Goal: Task Accomplishment & Management: Use online tool/utility

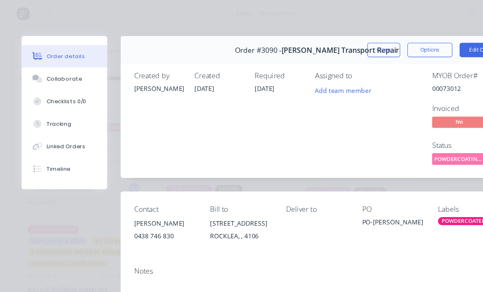
click at [335, 48] on button "Close" at bounding box center [349, 45] width 30 height 13
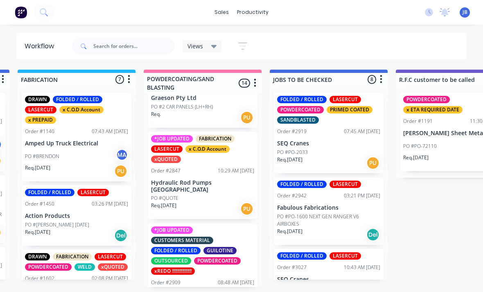
scroll to position [86, 0]
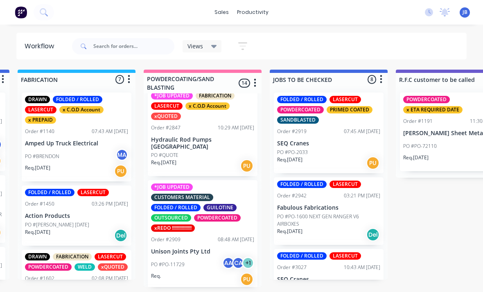
click at [222, 141] on p "Hydraulic Rod Pumps [GEOGRAPHIC_DATA]" at bounding box center [202, 143] width 103 height 14
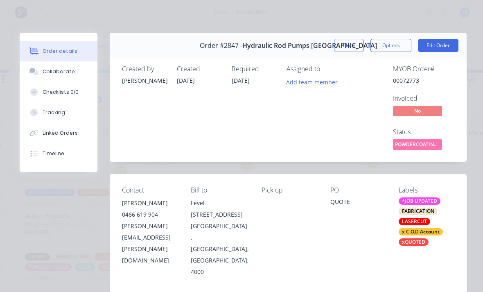
click at [335, 39] on button "Close" at bounding box center [349, 45] width 30 height 13
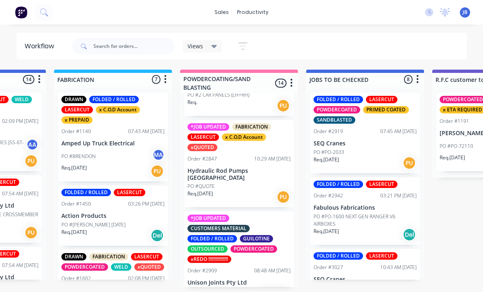
scroll to position [55, 0]
click at [241, 173] on p "Hydraulic Rod Pumps [GEOGRAPHIC_DATA]" at bounding box center [239, 174] width 103 height 14
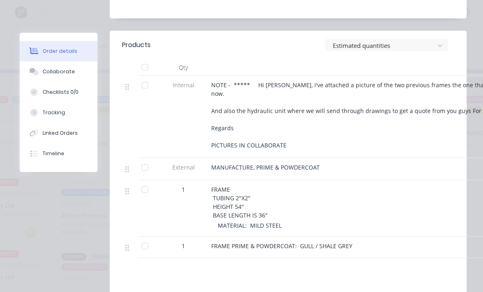
scroll to position [329, 0]
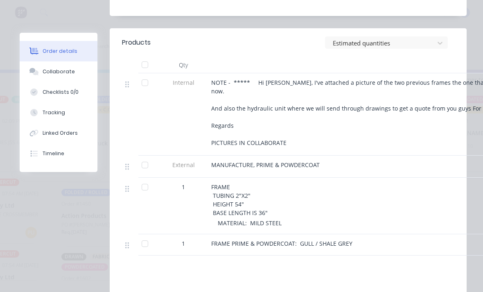
click at [69, 112] on button "Tracking" at bounding box center [59, 112] width 78 height 20
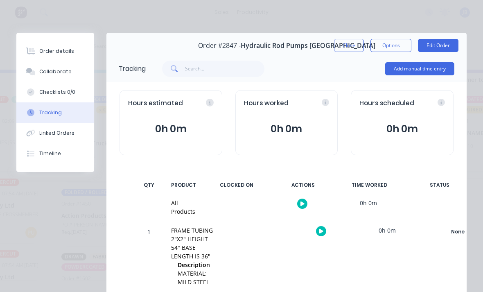
click at [335, 69] on button "Add manual time entry" at bounding box center [419, 68] width 69 height 13
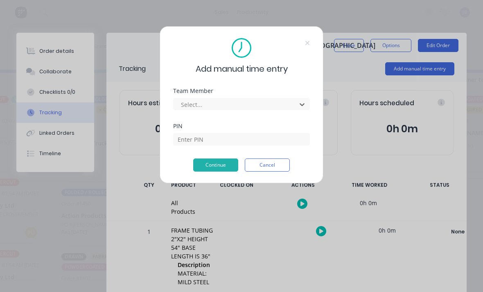
scroll to position [0, 534]
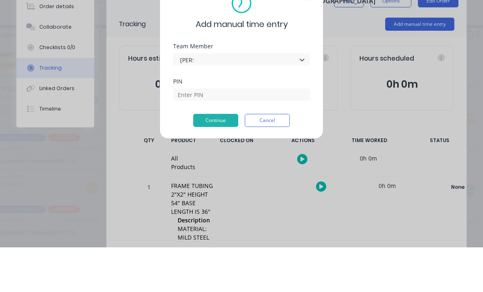
type input "[PERSON_NAME]"
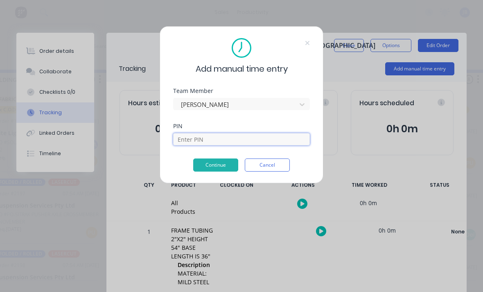
click at [209, 140] on input at bounding box center [241, 139] width 137 height 12
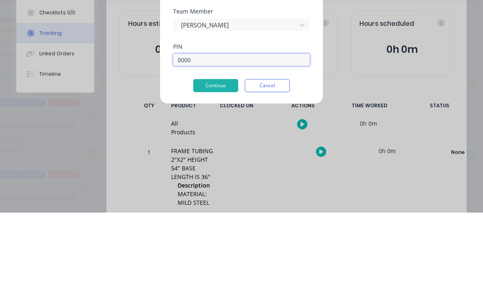
type input "0000"
click at [213, 159] on button "Continue" at bounding box center [215, 165] width 45 height 13
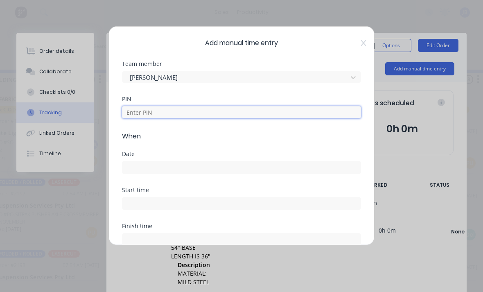
click at [189, 113] on input at bounding box center [241, 112] width 239 height 12
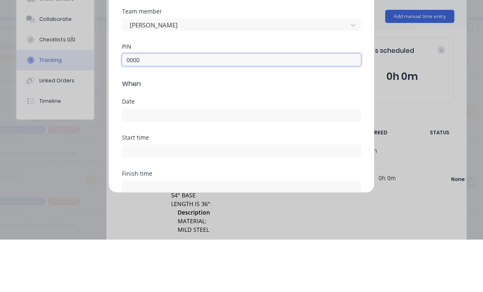
click at [213, 161] on input at bounding box center [241, 167] width 238 height 12
type input "0000"
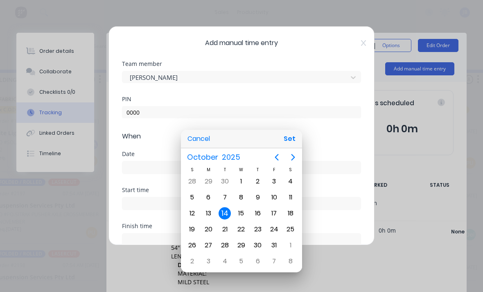
click at [294, 139] on button "Set" at bounding box center [290, 138] width 18 height 15
type input "[DATE]"
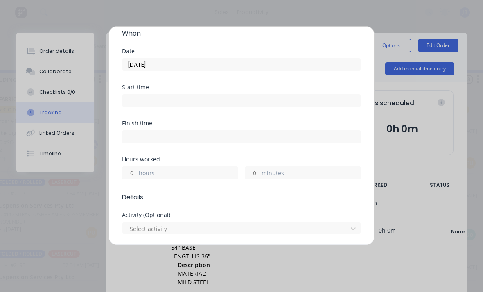
scroll to position [108, 0]
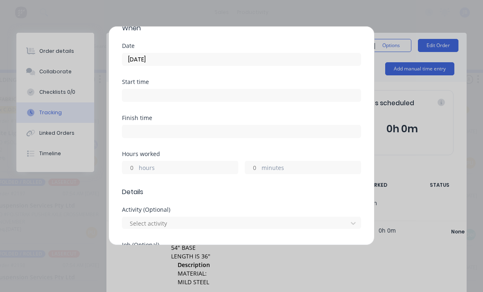
click at [128, 172] on input "hours" at bounding box center [129, 167] width 14 height 12
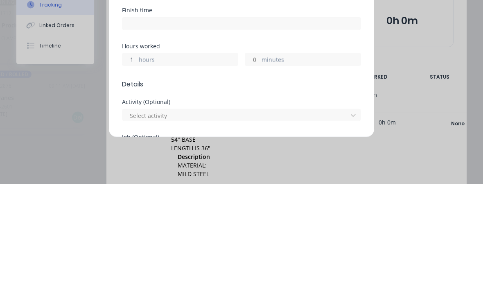
scroll to position [21, 422]
type input "1"
click at [267, 163] on label "minutes" at bounding box center [311, 168] width 99 height 10
click at [260, 161] on input "minutes" at bounding box center [252, 167] width 14 height 12
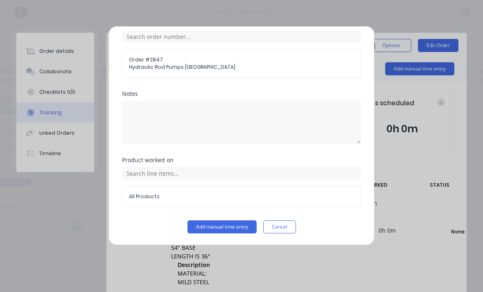
scroll to position [440, 0]
type input "45"
click at [223, 229] on button "Add manual time entry" at bounding box center [222, 226] width 69 height 13
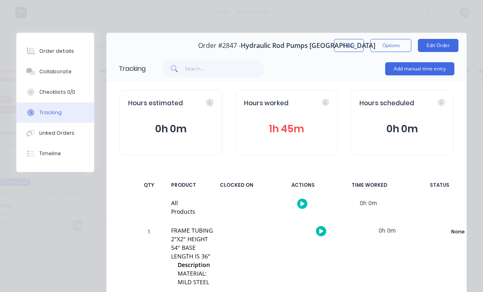
click at [67, 70] on div "Collaborate" at bounding box center [55, 71] width 32 height 7
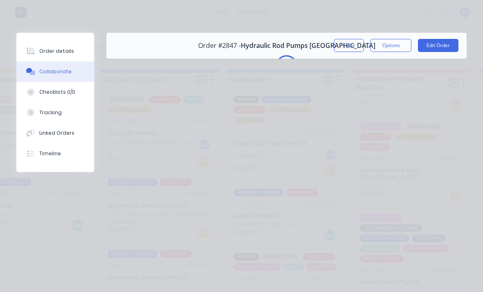
click at [335, 45] on button "Close" at bounding box center [349, 45] width 30 height 13
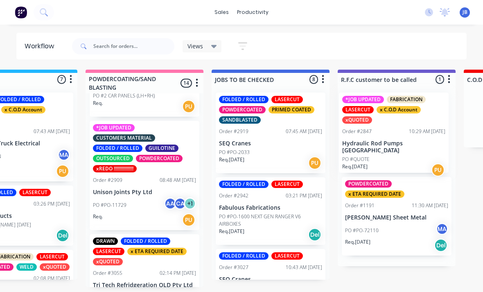
scroll to position [0, 695]
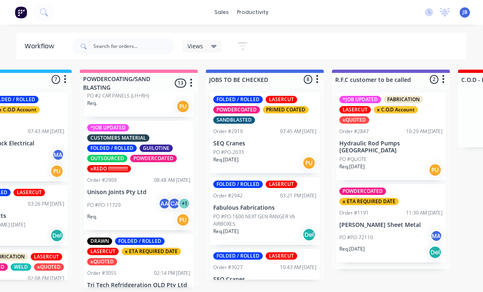
click at [335, 139] on div "*JOB UPDATED FABRICATION LASERCUT x C.O.D Account xQUOTED Order #2847 10:29 AM …" at bounding box center [391, 137] width 110 height 88
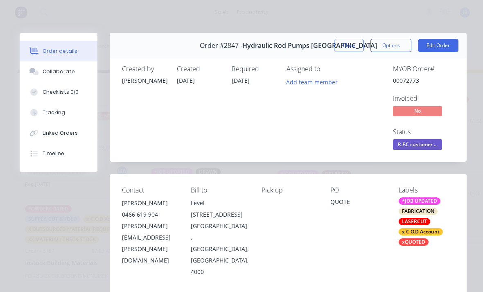
scroll to position [0, 0]
click at [335, 47] on button "Close" at bounding box center [349, 45] width 30 height 13
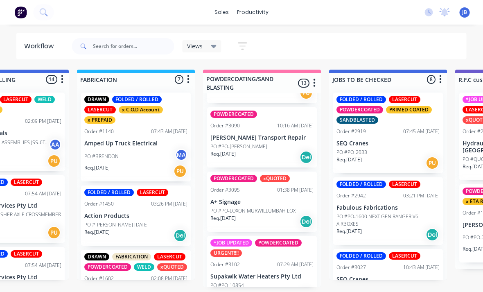
scroll to position [0, 571]
click at [254, 143] on div "PO #PO-[PERSON_NAME]" at bounding box center [262, 146] width 103 height 7
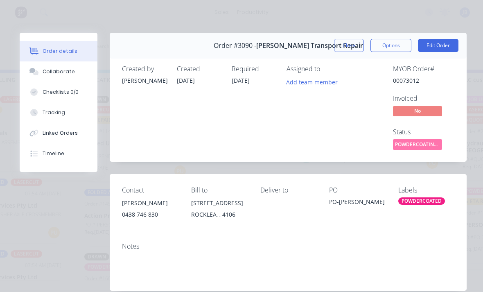
click at [70, 112] on button "Tracking" at bounding box center [59, 112] width 78 height 20
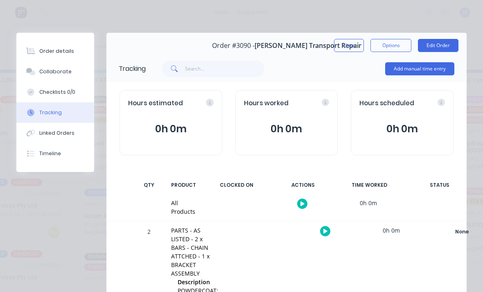
click at [335, 66] on button "Add manual time entry" at bounding box center [419, 68] width 69 height 13
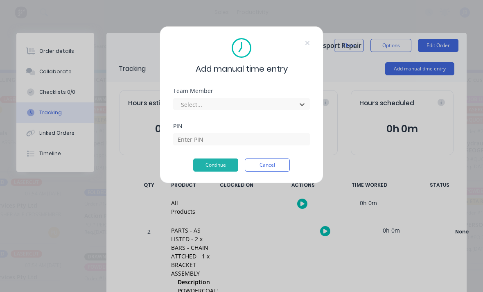
scroll to position [0, 511]
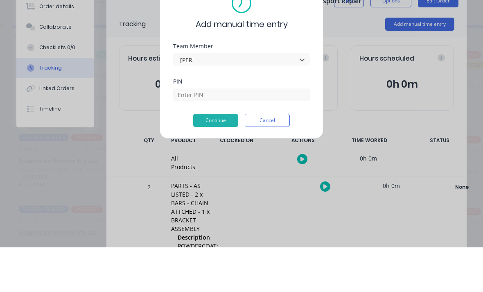
type input "[PERSON_NAME]"
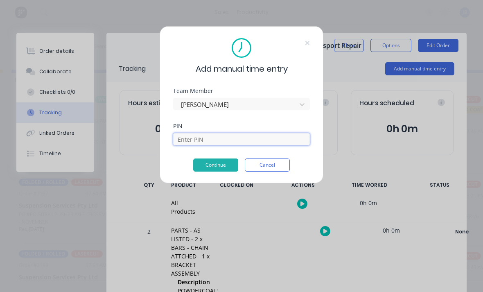
click at [278, 142] on input at bounding box center [241, 139] width 137 height 12
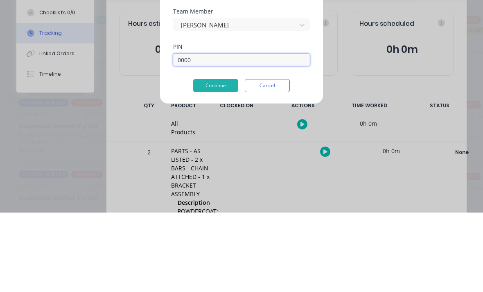
type input "0000"
click at [208, 100] on div "Add manual time entry Team Member [PERSON_NAME] PIN 0000 Continue Cancel" at bounding box center [242, 104] width 164 height 157
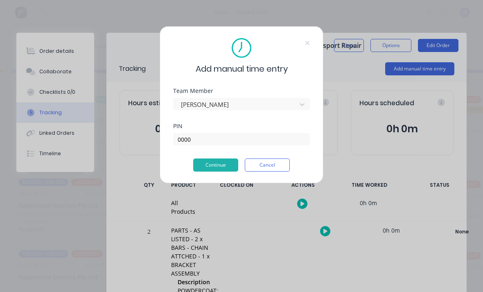
click at [224, 161] on button "Continue" at bounding box center [215, 165] width 45 height 13
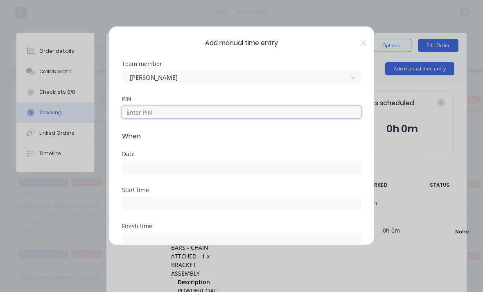
click at [195, 111] on input at bounding box center [241, 112] width 239 height 12
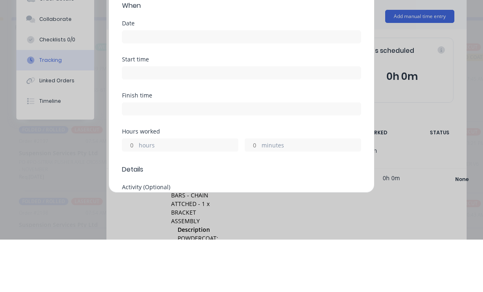
scroll to position [79, 0]
click at [223, 82] on input at bounding box center [241, 88] width 238 height 12
type input "0000"
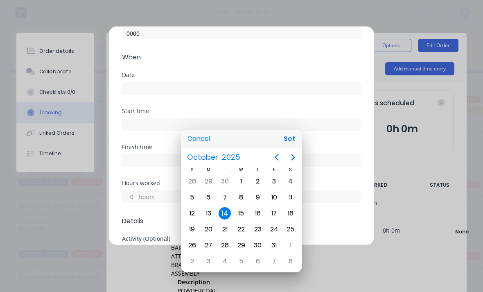
click at [286, 145] on button "Set" at bounding box center [290, 138] width 18 height 15
type input "[DATE]"
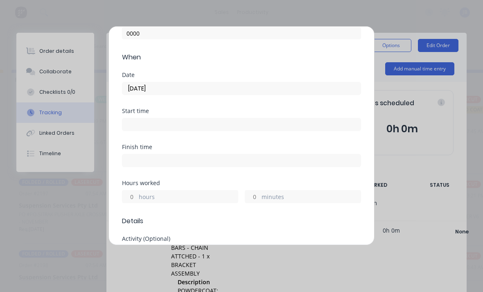
scroll to position [88, 0]
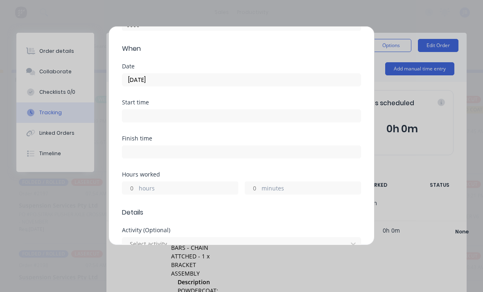
click at [131, 187] on input "hours" at bounding box center [129, 188] width 14 height 12
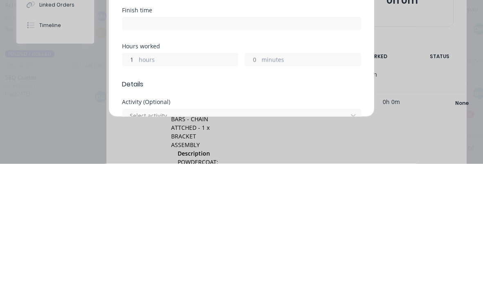
scroll to position [21, 399]
type input "1"
click at [259, 182] on input "minutes" at bounding box center [252, 188] width 14 height 12
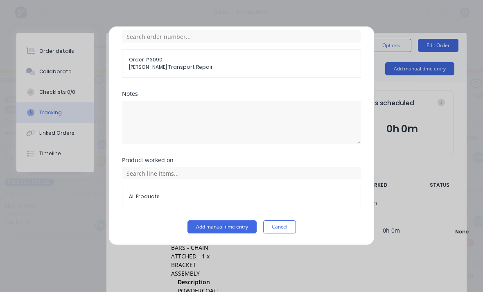
scroll to position [440, 0]
click at [220, 229] on button "Add manual time entry" at bounding box center [222, 226] width 69 height 13
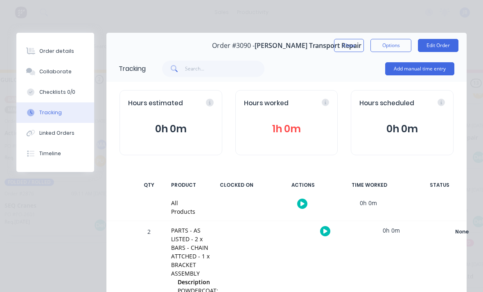
click at [335, 41] on button "Close" at bounding box center [349, 45] width 30 height 13
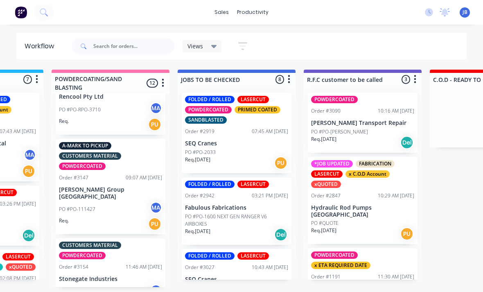
scroll to position [434, 0]
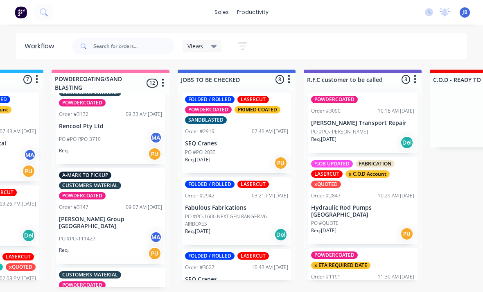
click at [98, 216] on p "[PERSON_NAME] Group [GEOGRAPHIC_DATA]" at bounding box center [110, 223] width 103 height 14
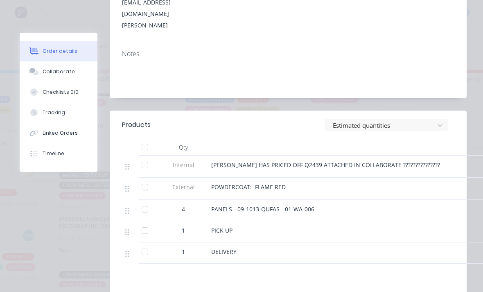
scroll to position [240, 0]
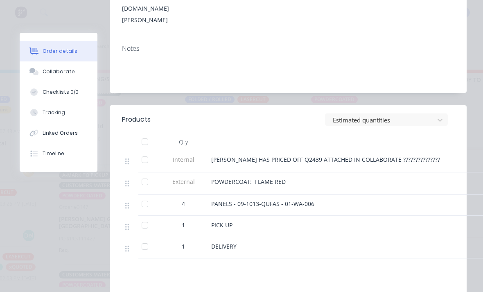
click at [64, 115] on button "Tracking" at bounding box center [59, 112] width 78 height 20
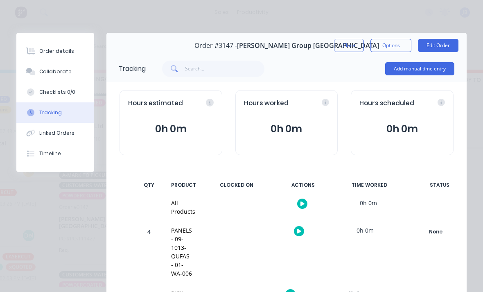
click at [335, 72] on button "Add manual time entry" at bounding box center [419, 68] width 69 height 13
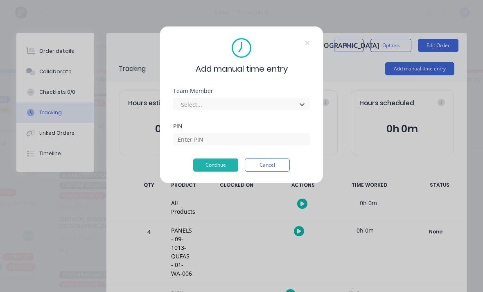
scroll to position [5, 662]
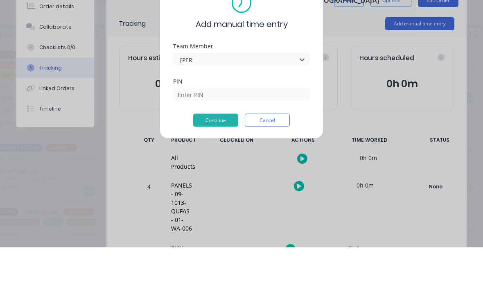
type input "[PERSON_NAME]"
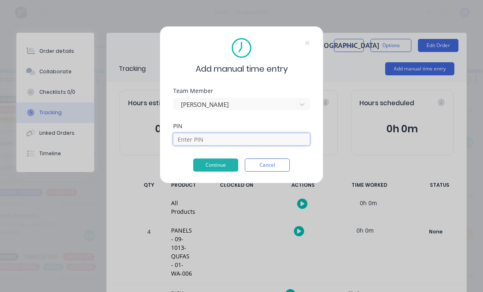
click at [210, 145] on input at bounding box center [241, 139] width 137 height 12
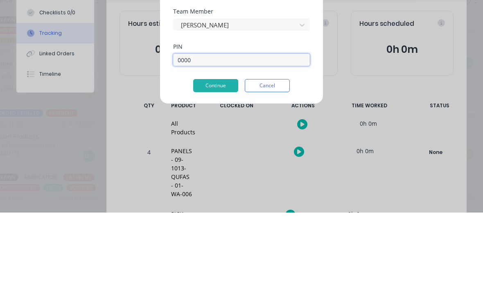
type input "0000"
click at [219, 159] on button "Continue" at bounding box center [215, 165] width 45 height 13
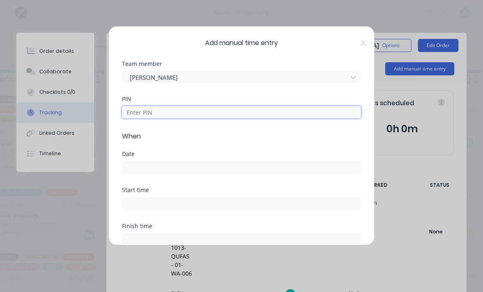
click at [226, 115] on input at bounding box center [241, 112] width 239 height 12
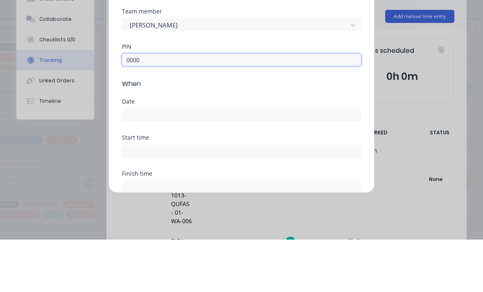
click at [219, 161] on input at bounding box center [241, 167] width 238 height 12
type input "0000"
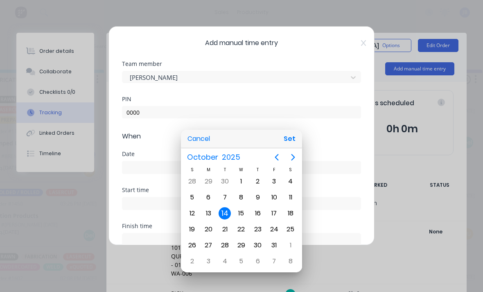
click at [301, 132] on div "Cancel Set" at bounding box center [241, 139] width 121 height 18
click at [300, 132] on div "Cancel Set" at bounding box center [241, 139] width 121 height 18
click at [293, 144] on button "Set" at bounding box center [290, 138] width 18 height 15
type input "[DATE]"
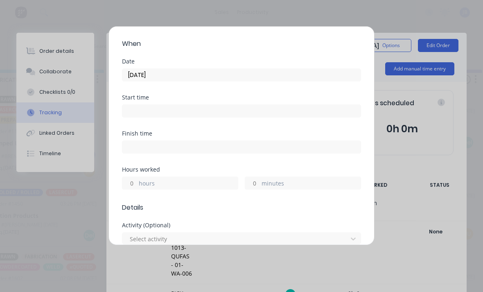
scroll to position [105, 0]
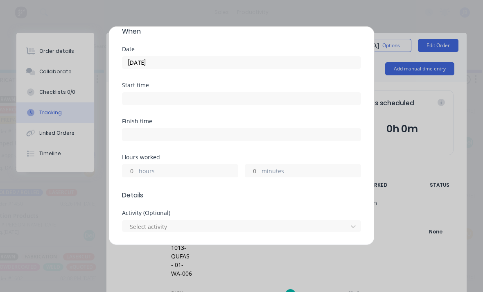
click at [136, 172] on input "hours" at bounding box center [129, 171] width 14 height 12
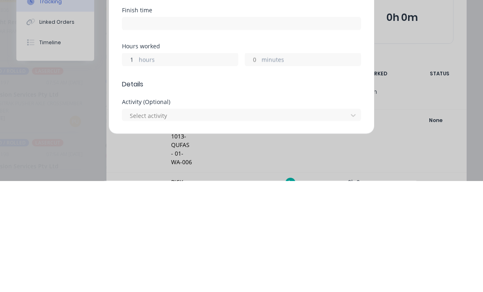
scroll to position [21, 550]
type input "1"
click at [256, 165] on input "minutes" at bounding box center [252, 171] width 14 height 12
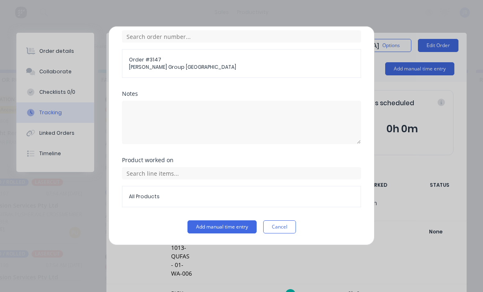
scroll to position [440, 0]
type input "30"
click at [226, 233] on button "Add manual time entry" at bounding box center [222, 226] width 69 height 13
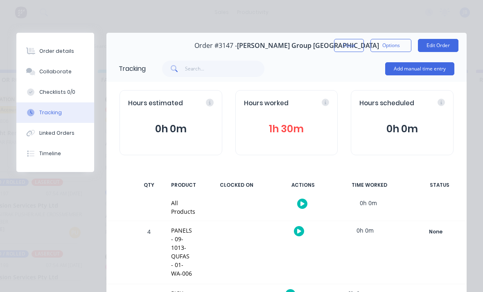
click at [335, 51] on button "Close" at bounding box center [349, 45] width 30 height 13
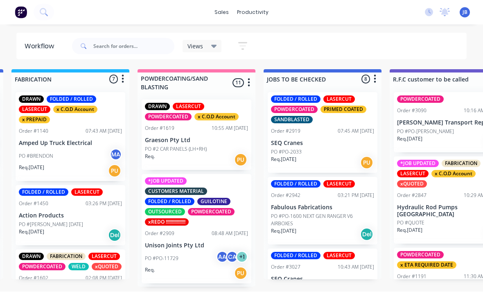
scroll to position [2, 637]
